Goal: Task Accomplishment & Management: Manage account settings

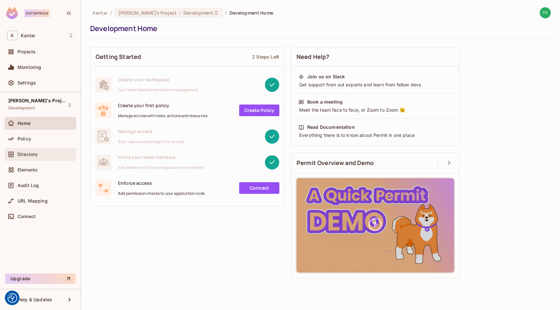
click at [24, 159] on div "Directory" at bounding box center [41, 154] width 72 height 13
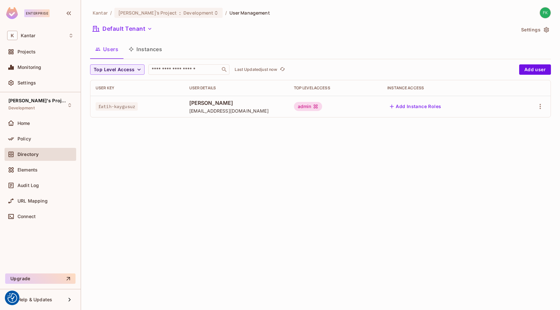
click at [266, 176] on div "Kantar / Fatih's Project : Development / User Management Default Tenant Setting…" at bounding box center [320, 155] width 479 height 310
drag, startPoint x: 305, startPoint y: 104, endPoint x: 328, endPoint y: 105, distance: 22.7
click at [322, 105] on div "admin" at bounding box center [308, 106] width 28 height 9
click at [364, 183] on div "Kantar / Fatih's Project : Development / User Management Default Tenant Setting…" at bounding box center [320, 155] width 479 height 310
click at [541, 67] on body "We use cookies to enhance your browsing experience, serve personalized ads or c…" at bounding box center [280, 155] width 560 height 310
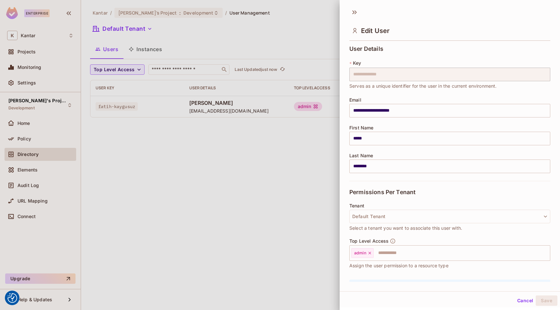
click at [271, 187] on div at bounding box center [280, 155] width 560 height 310
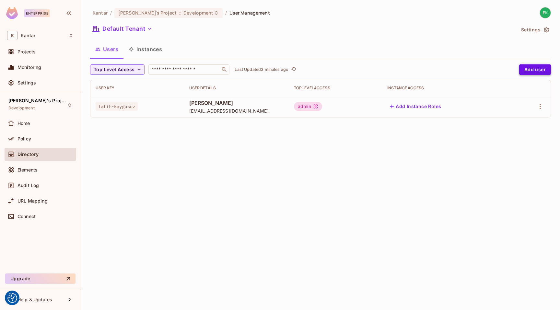
click at [532, 68] on button "Add user" at bounding box center [535, 69] width 32 height 10
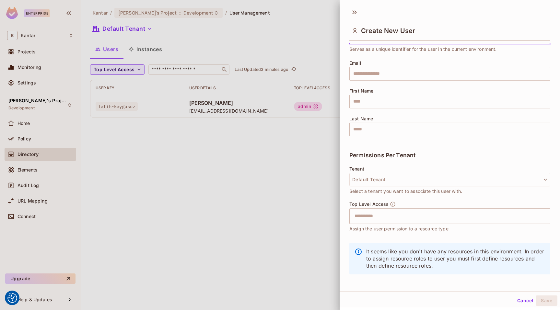
scroll to position [40, 0]
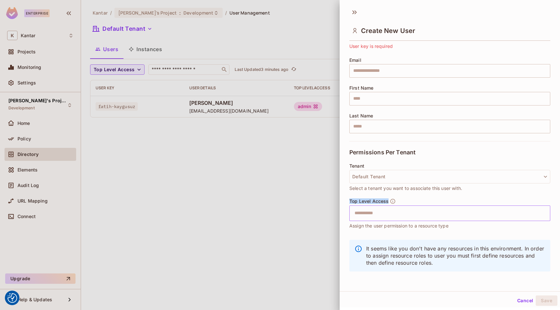
drag, startPoint x: 350, startPoint y: 203, endPoint x: 381, endPoint y: 205, distance: 31.5
click at [381, 205] on div "Top Level Access ​ Assign the user permission to a resource type" at bounding box center [449, 213] width 201 height 31
drag, startPoint x: 352, startPoint y: 166, endPoint x: 369, endPoint y: 165, distance: 16.9
click at [373, 165] on div "Tenant Default Tenant Select a tenant you want to associate this user with." at bounding box center [449, 178] width 201 height 28
click at [301, 172] on div at bounding box center [280, 155] width 560 height 310
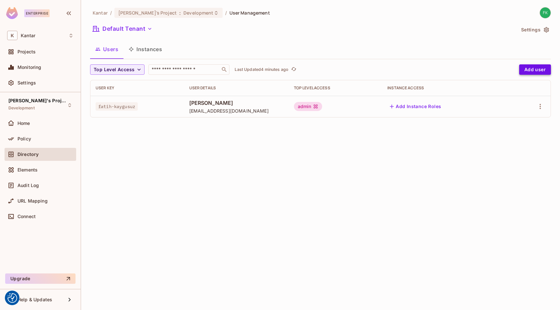
click at [540, 71] on button "Add user" at bounding box center [535, 69] width 32 height 10
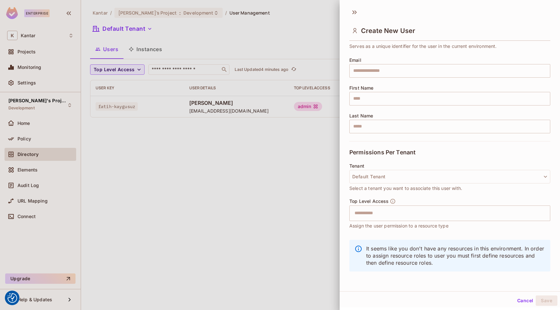
click at [239, 238] on div at bounding box center [280, 155] width 560 height 310
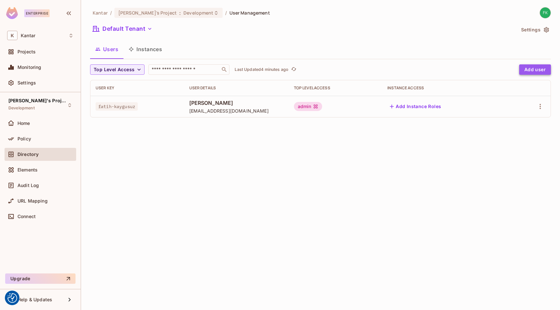
click at [530, 65] on button "Add user" at bounding box center [535, 69] width 32 height 10
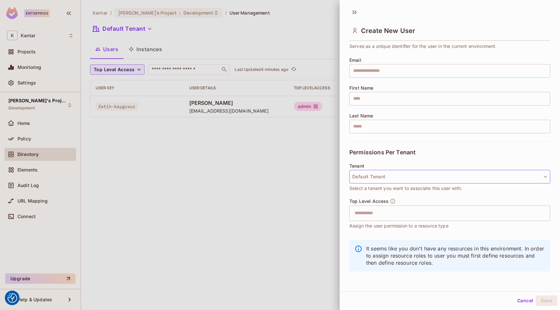
click at [389, 178] on button "Default Tenant" at bounding box center [449, 177] width 201 height 14
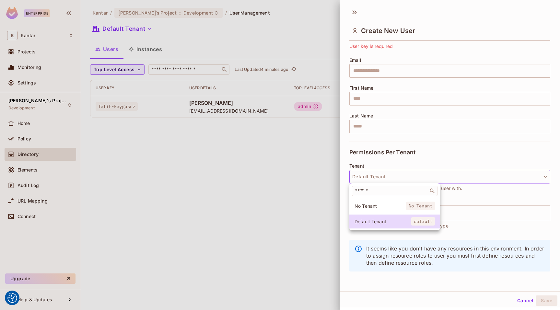
click at [397, 161] on div at bounding box center [280, 155] width 560 height 310
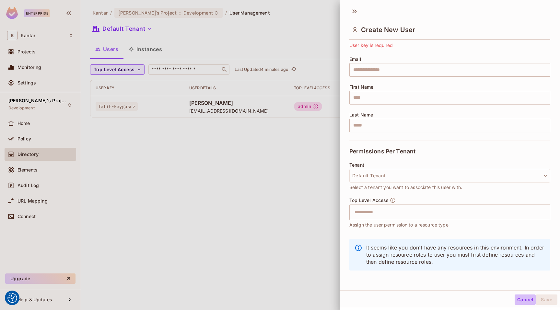
click at [522, 304] on button "Cancel" at bounding box center [524, 300] width 21 height 10
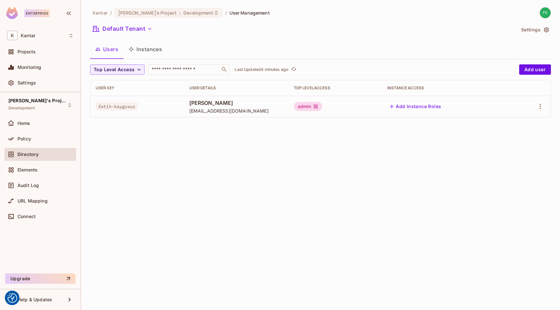
click at [456, 208] on div "Kantar / Fatih's Project : Development / User Management Default Tenant Setting…" at bounding box center [320, 155] width 479 height 310
click at [538, 73] on button "Add user" at bounding box center [535, 69] width 32 height 10
click at [315, 168] on div "Kantar / Fatih's Project : Development / User Management Default Tenant Setting…" at bounding box center [320, 155] width 479 height 310
click at [425, 104] on button "Add Instance Roles" at bounding box center [415, 106] width 56 height 10
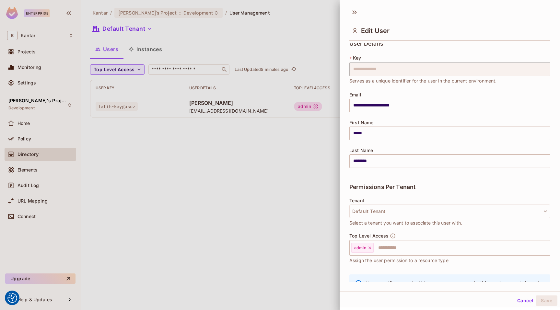
scroll to position [0, 0]
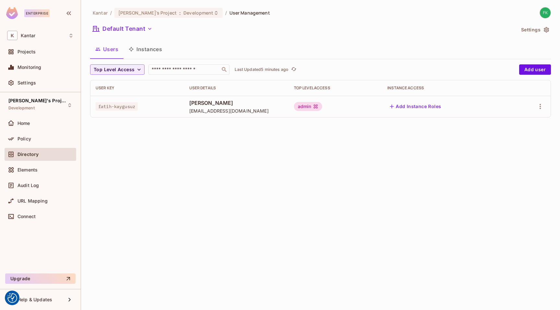
click at [306, 162] on div "Kantar / Fatih's Project : Development / User Management Default Tenant Setting…" at bounding box center [320, 155] width 479 height 310
click at [537, 109] on icon "button" at bounding box center [540, 107] width 8 height 8
click at [442, 161] on div at bounding box center [280, 155] width 560 height 310
click at [539, 103] on icon "button" at bounding box center [540, 107] width 8 height 8
click at [425, 103] on div at bounding box center [280, 155] width 560 height 310
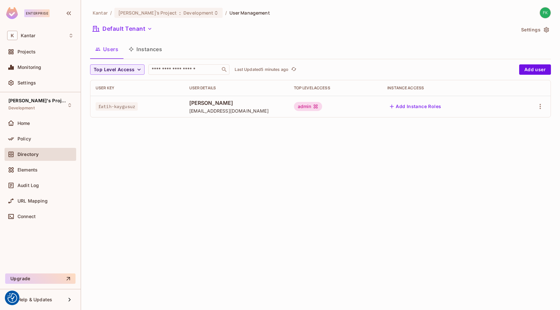
click at [424, 103] on button "Add Instance Roles" at bounding box center [415, 106] width 56 height 10
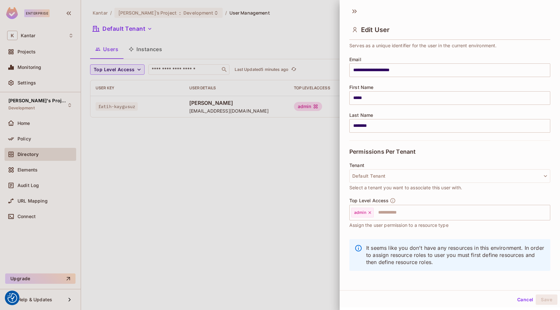
scroll to position [40, 0]
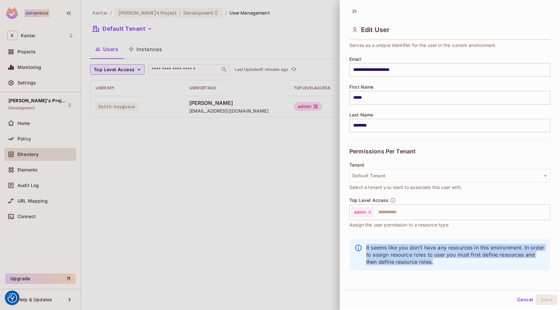
drag, startPoint x: 362, startPoint y: 246, endPoint x: 509, endPoint y: 267, distance: 148.3
click at [509, 267] on div "It seems like you don't have any resources in this environment. In order to ass…" at bounding box center [449, 255] width 201 height 32
click at [408, 173] on button "Default Tenant" at bounding box center [449, 176] width 201 height 14
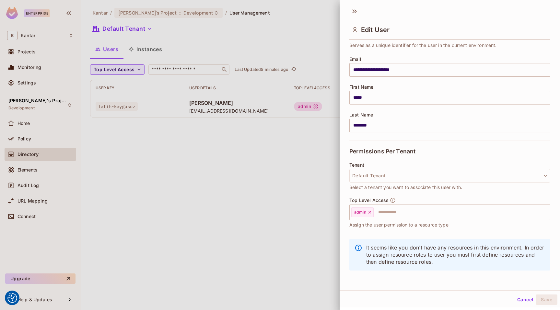
click at [299, 181] on div at bounding box center [280, 155] width 560 height 310
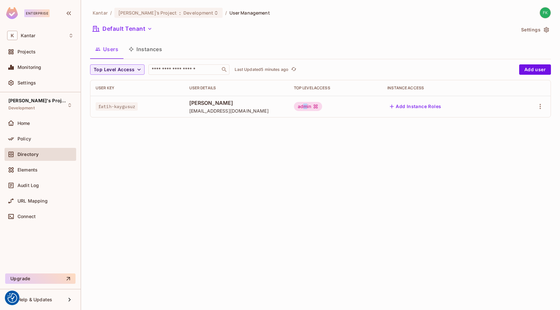
drag, startPoint x: 312, startPoint y: 107, endPoint x: 317, endPoint y: 106, distance: 4.6
click at [317, 106] on div "admin" at bounding box center [308, 106] width 28 height 9
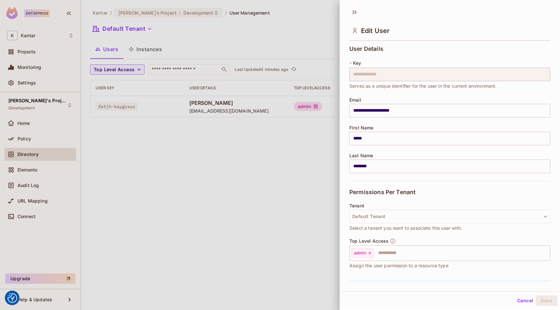
click at [318, 126] on div at bounding box center [280, 155] width 560 height 310
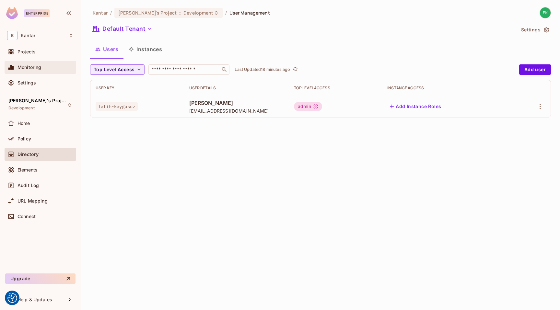
click at [57, 63] on div "Monitoring" at bounding box center [41, 67] width 72 height 13
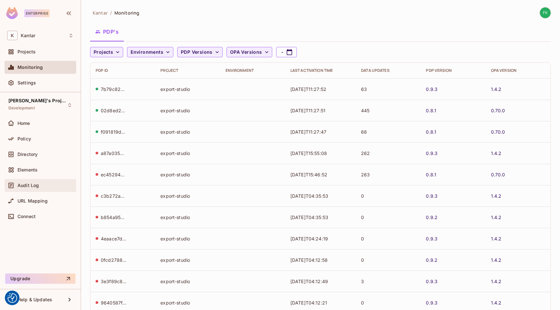
click at [38, 182] on div "Audit Log" at bounding box center [40, 186] width 66 height 8
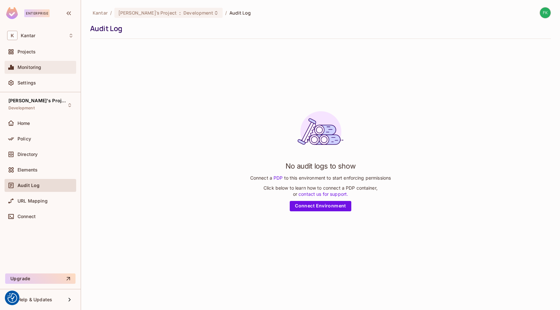
click at [45, 70] on div "Monitoring" at bounding box center [45, 67] width 56 height 5
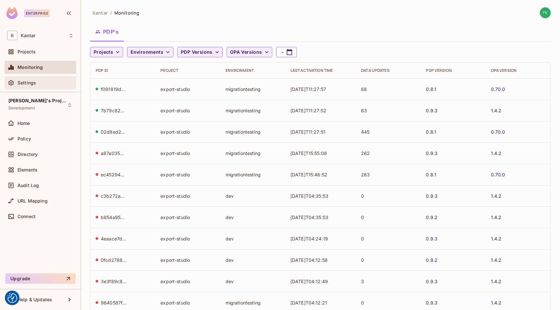
click at [38, 86] on div "Settings" at bounding box center [40, 83] width 66 height 8
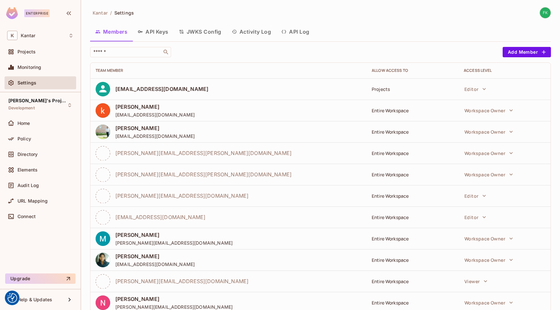
click at [269, 33] on button "Activity Log" at bounding box center [251, 32] width 50 height 16
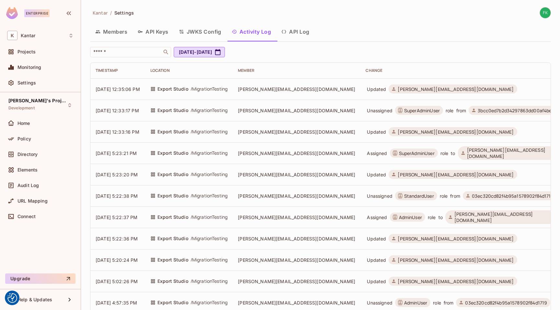
click at [382, 28] on div "Members API Keys JWKS Config Activity Log API Log" at bounding box center [320, 32] width 460 height 16
click at [415, 44] on div "Kantar / Settings Members API Keys JWKS Config Activity Log API Log ​ Jul 19, 2…" at bounding box center [320, 270] width 460 height 526
click at [392, 90] on icon at bounding box center [394, 89] width 4 height 4
click at [108, 50] on input "text" at bounding box center [126, 52] width 68 height 6
type input "**********"
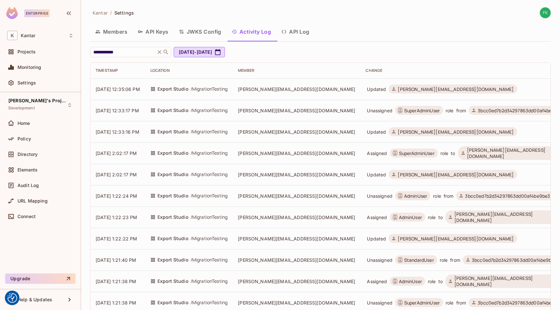
drag, startPoint x: 355, startPoint y: 108, endPoint x: 394, endPoint y: 113, distance: 39.3
click at [395, 113] on span "SuperAdminUser" at bounding box center [419, 110] width 48 height 9
click at [115, 55] on input "**********" at bounding box center [123, 52] width 62 height 6
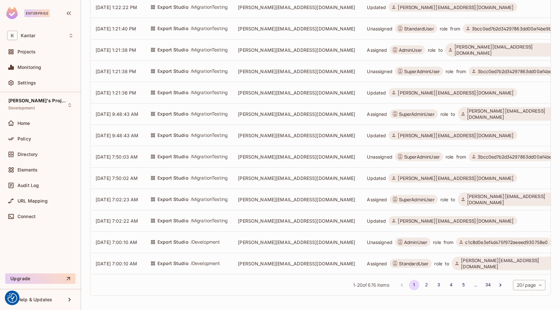
scroll to position [0, 20]
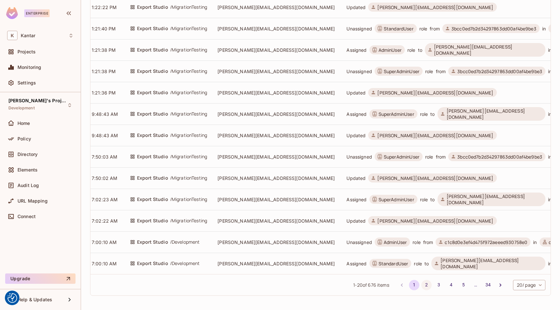
type input "**********"
click at [423, 284] on button "2" at bounding box center [426, 285] width 10 height 10
